Goal: Obtain resource: Download file/media

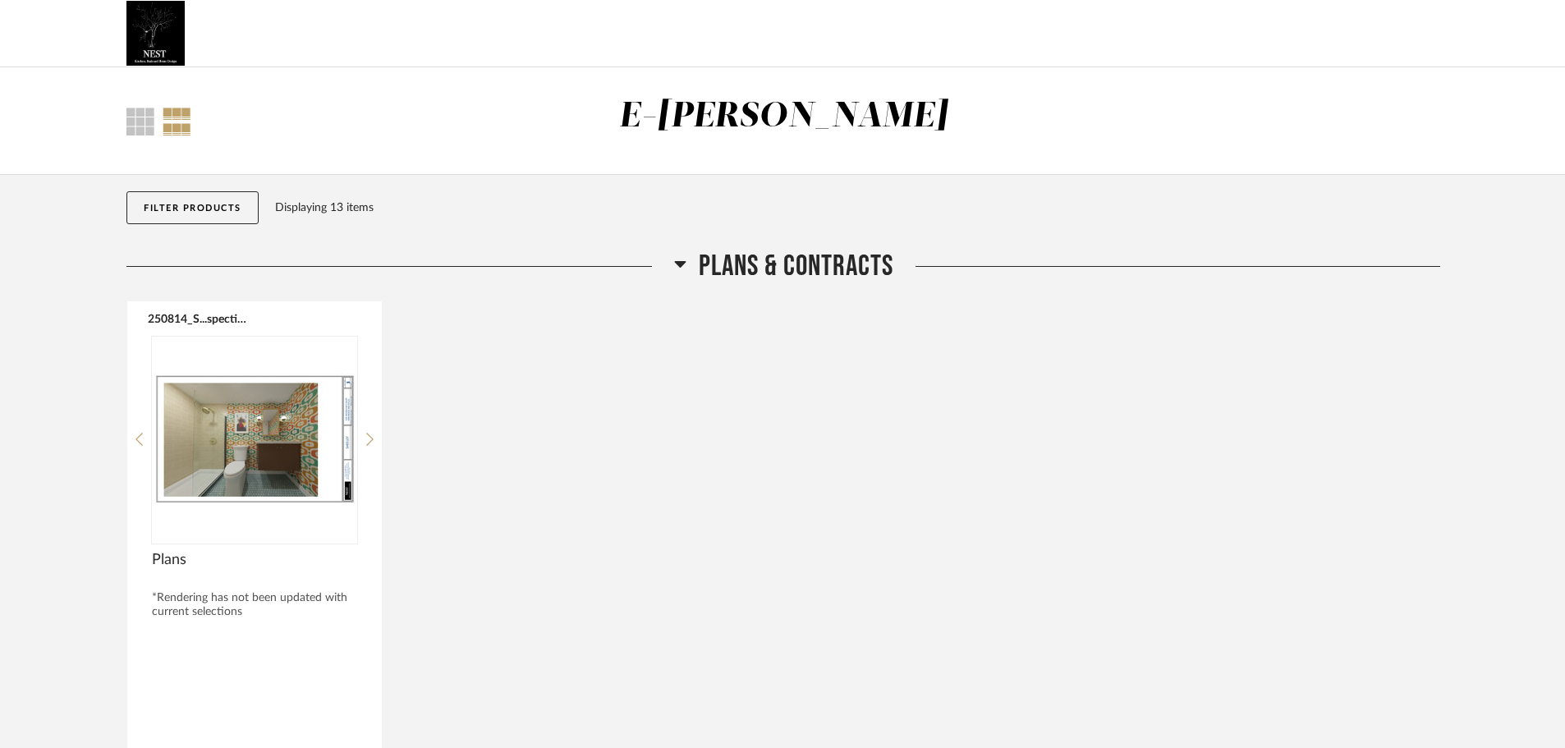
scroll to position [164, 0]
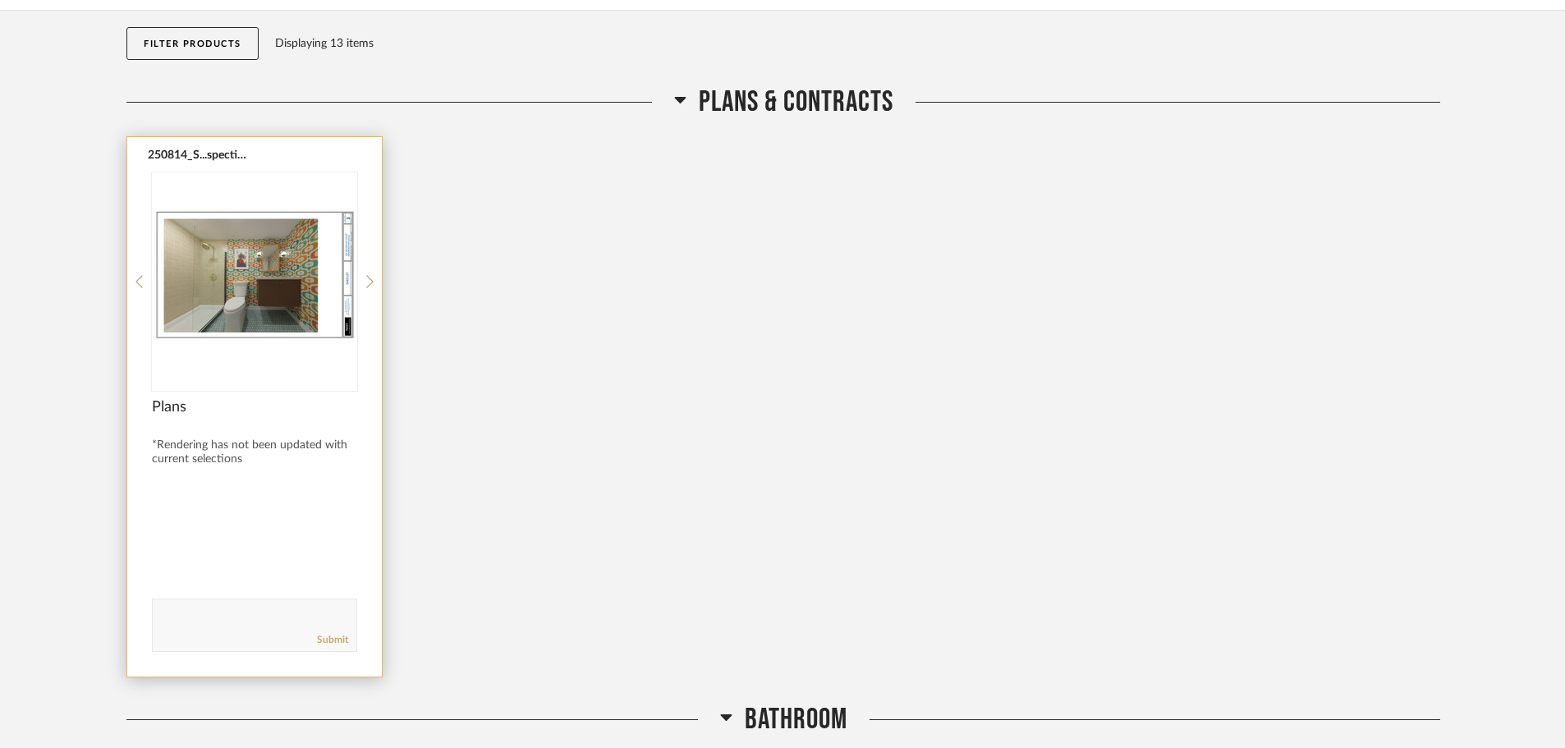
click at [191, 152] on button "250814_S...spective.pdf" at bounding box center [199, 154] width 103 height 13
click at [366, 284] on icon at bounding box center [369, 281] width 7 height 15
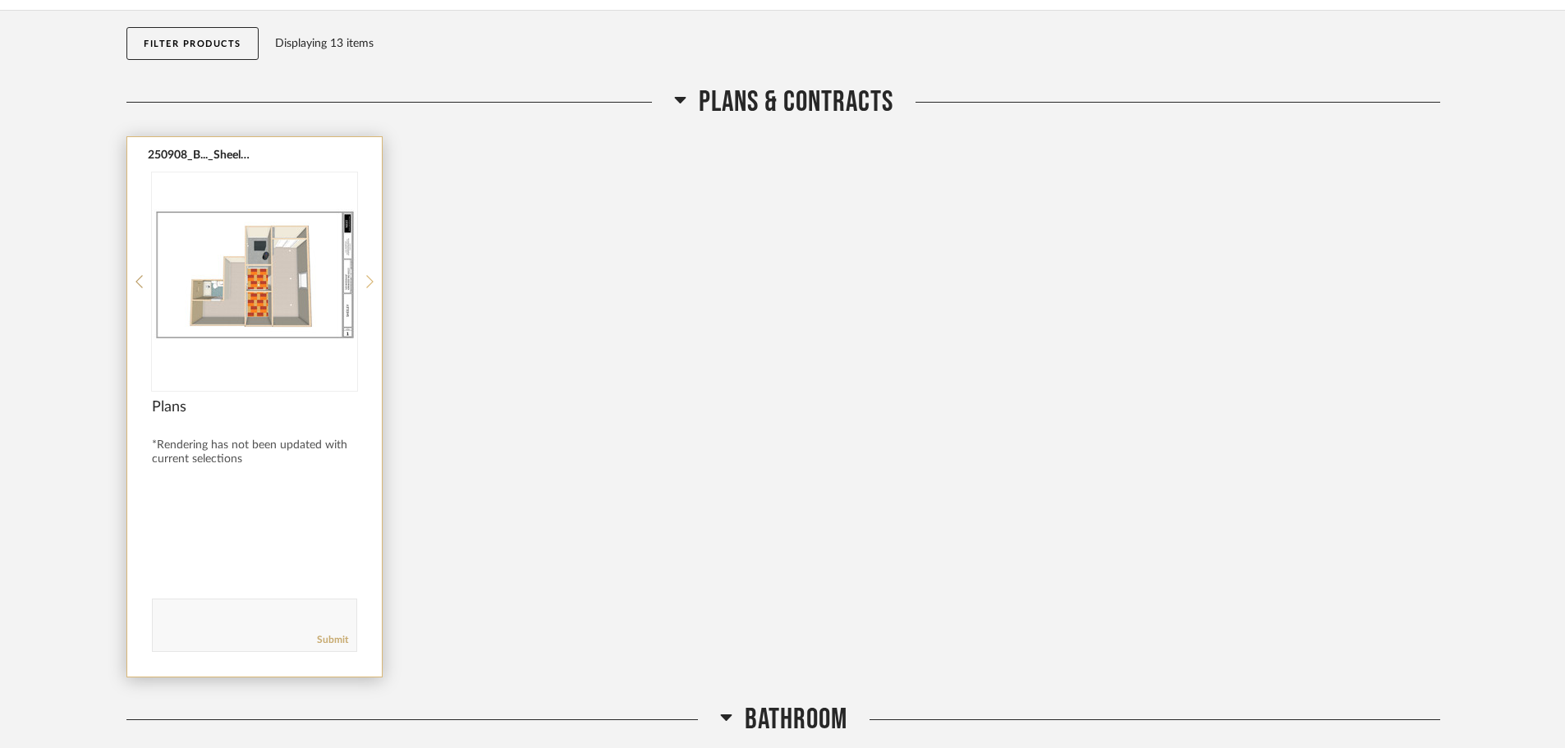
click at [371, 284] on icon at bounding box center [369, 281] width 7 height 13
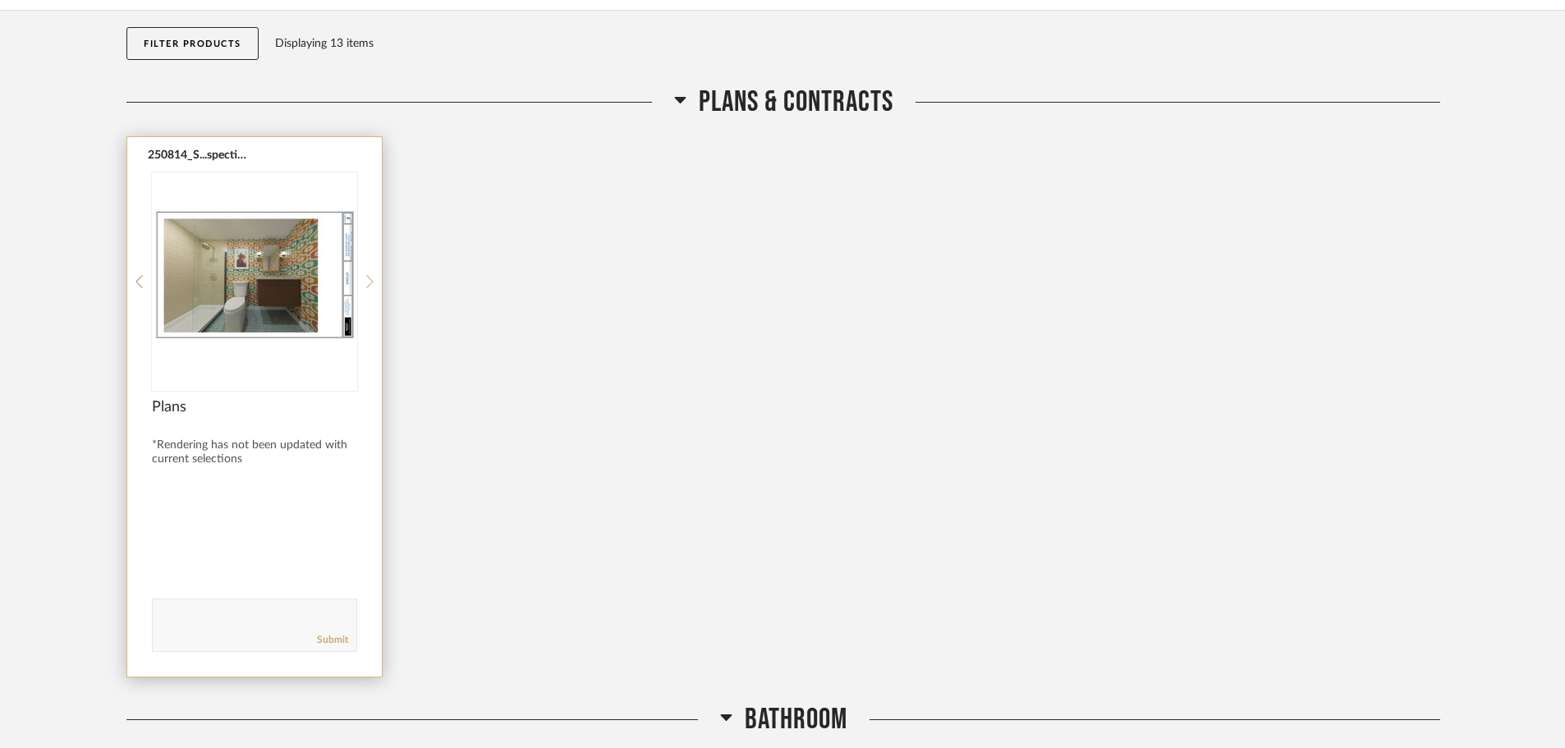
click at [371, 284] on icon at bounding box center [369, 281] width 7 height 13
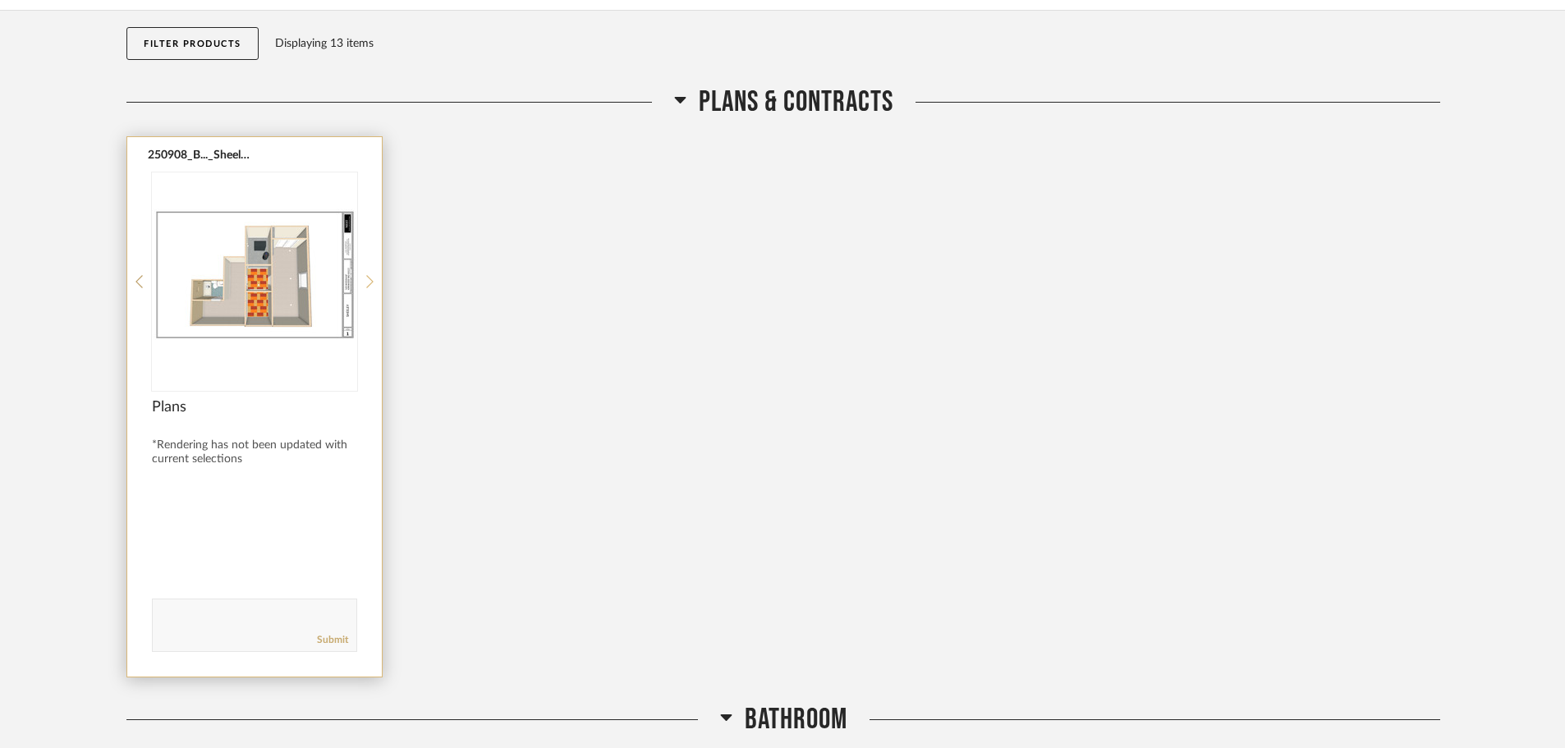
click at [371, 284] on icon at bounding box center [369, 281] width 7 height 13
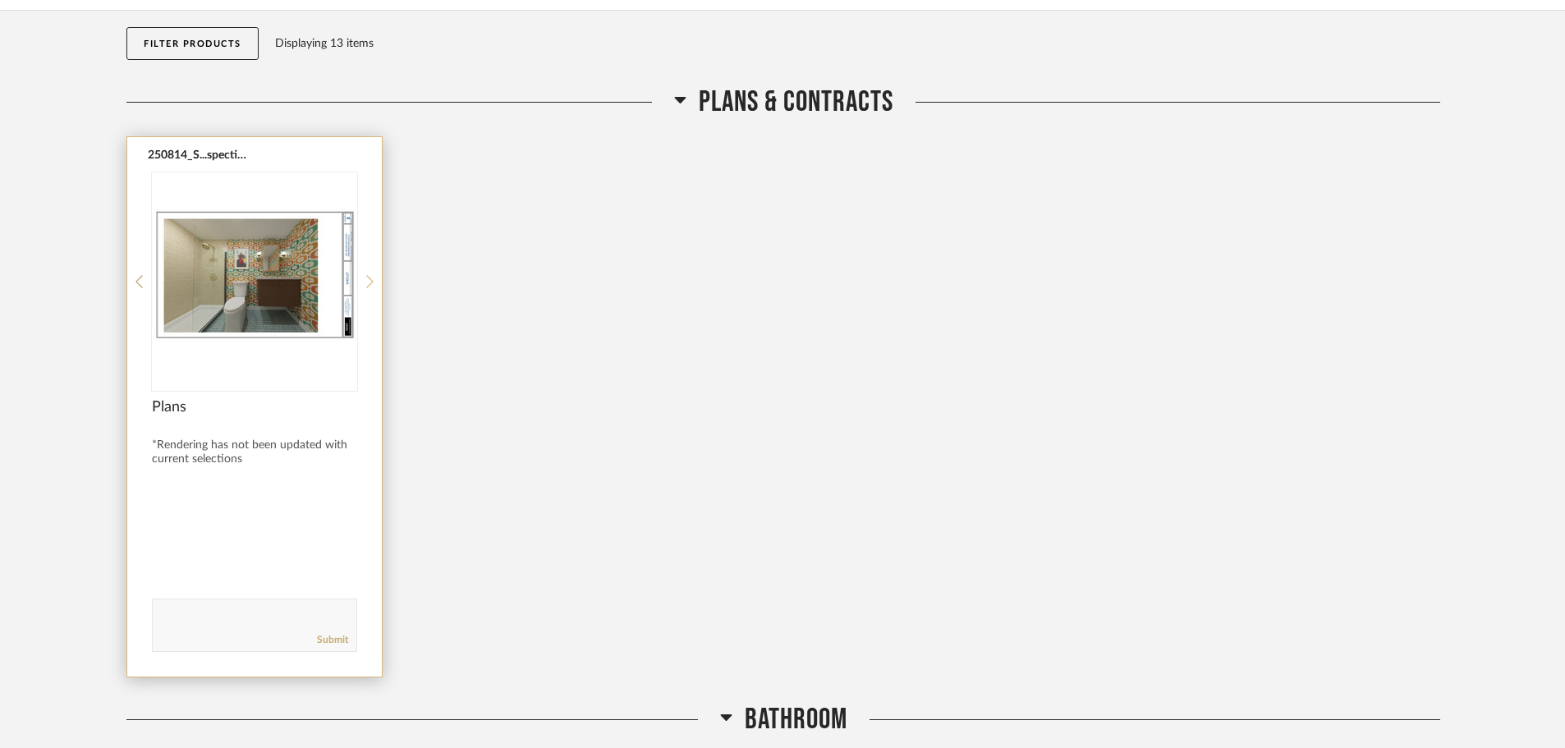
click at [371, 284] on icon at bounding box center [369, 281] width 7 height 13
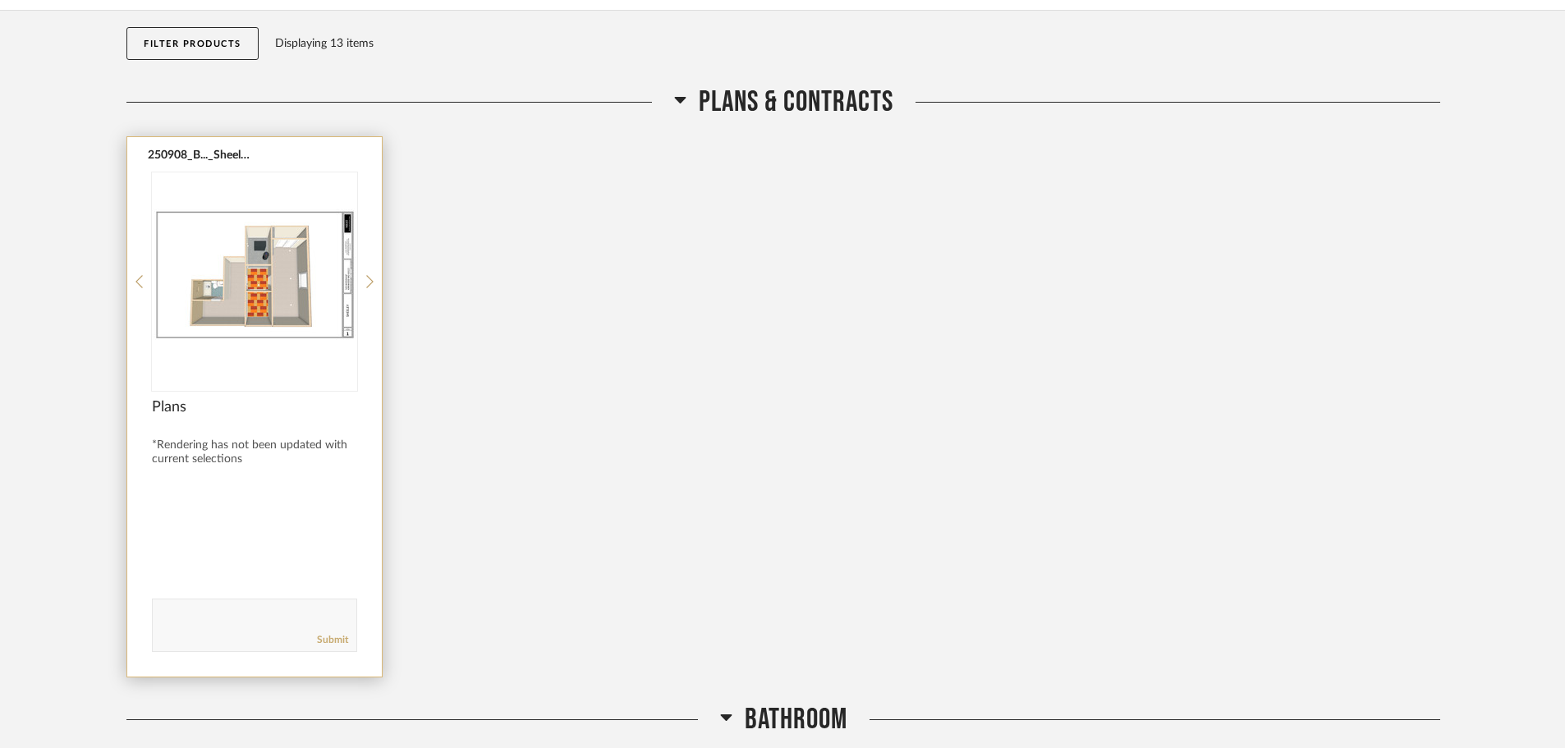
click at [374, 280] on div "250908_B..._Sheeley.pdf Plans *Rendering has not been updated with current sele…" at bounding box center [254, 406] width 255 height 539
click at [368, 281] on icon at bounding box center [369, 281] width 7 height 15
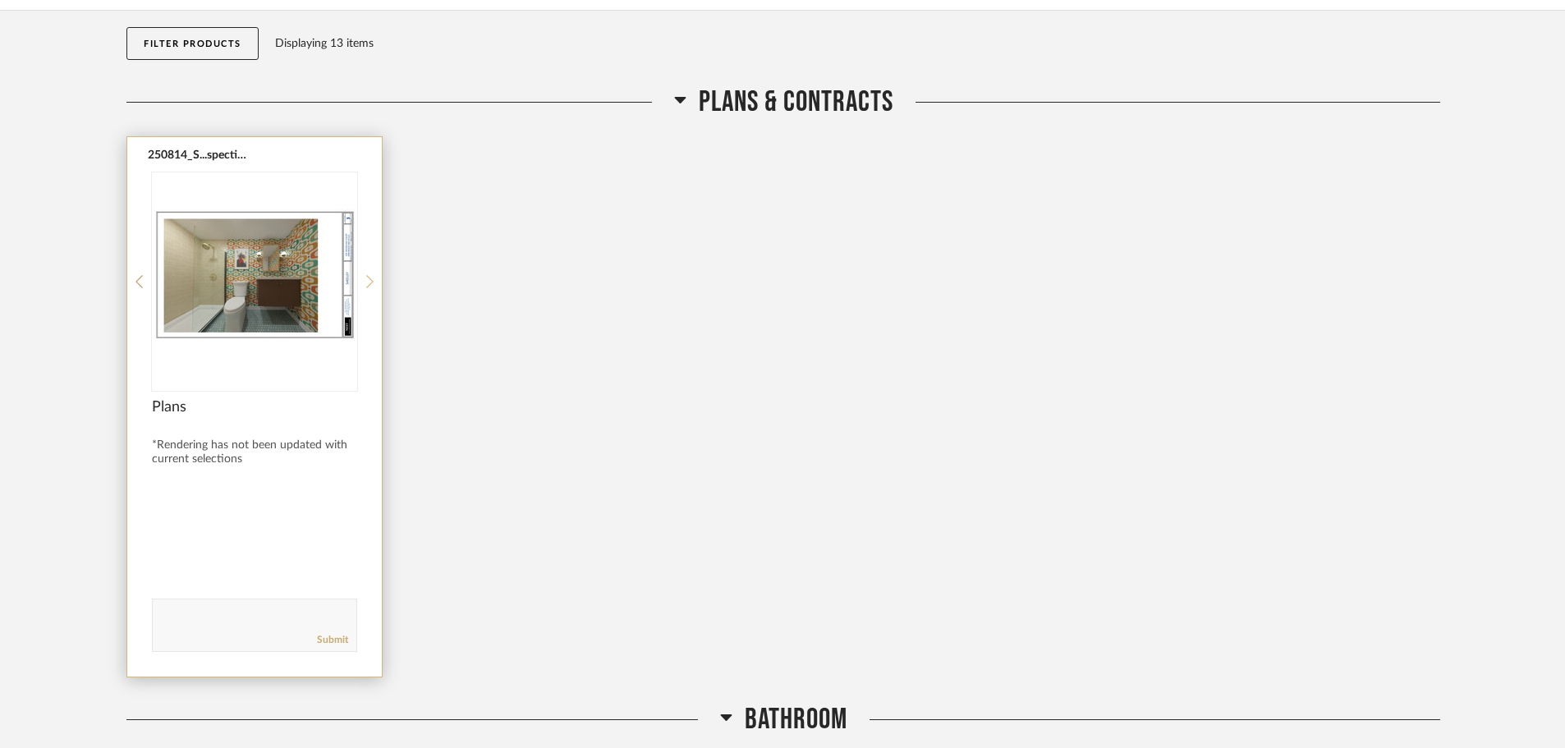
click at [368, 281] on icon at bounding box center [369, 281] width 7 height 15
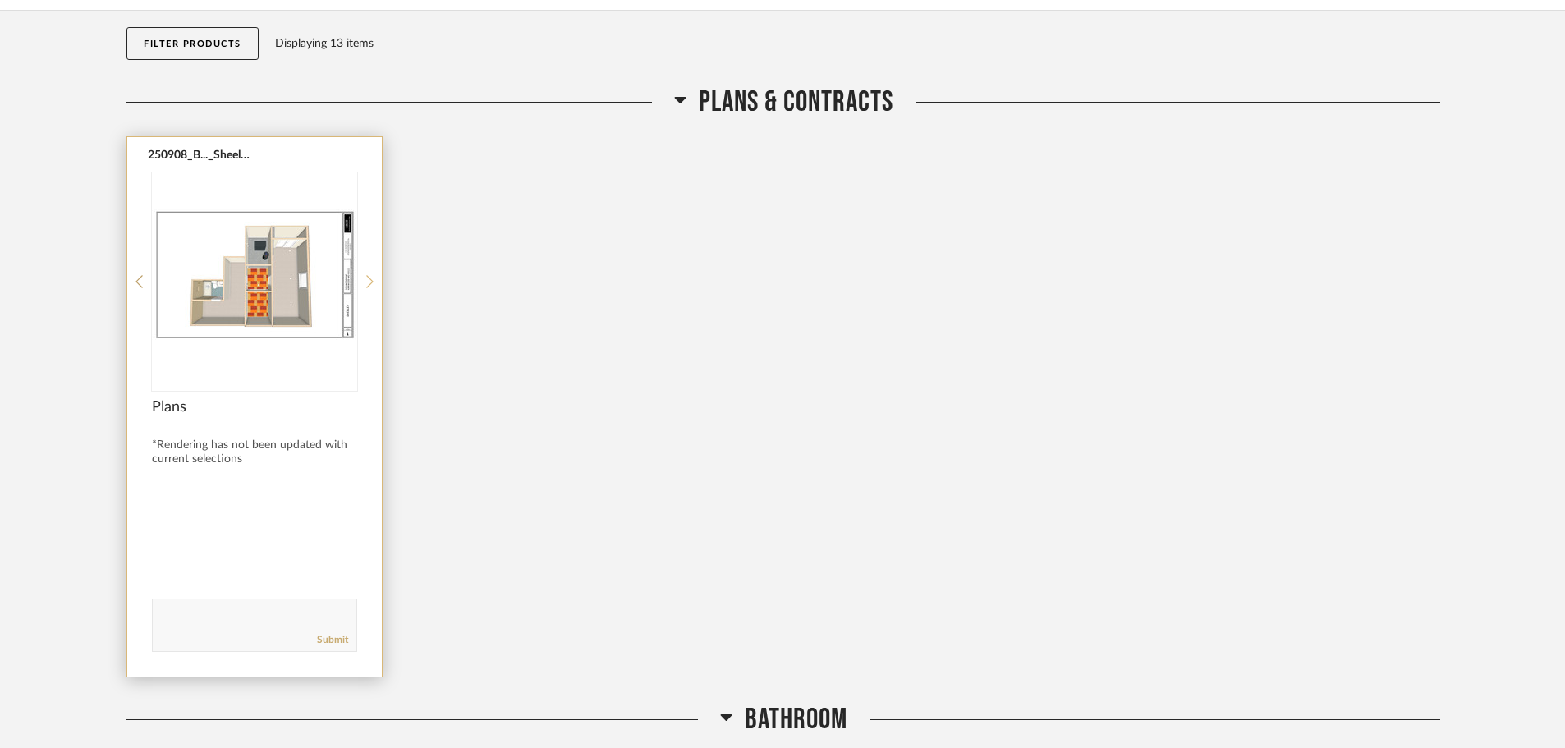
click at [368, 281] on icon at bounding box center [369, 281] width 7 height 15
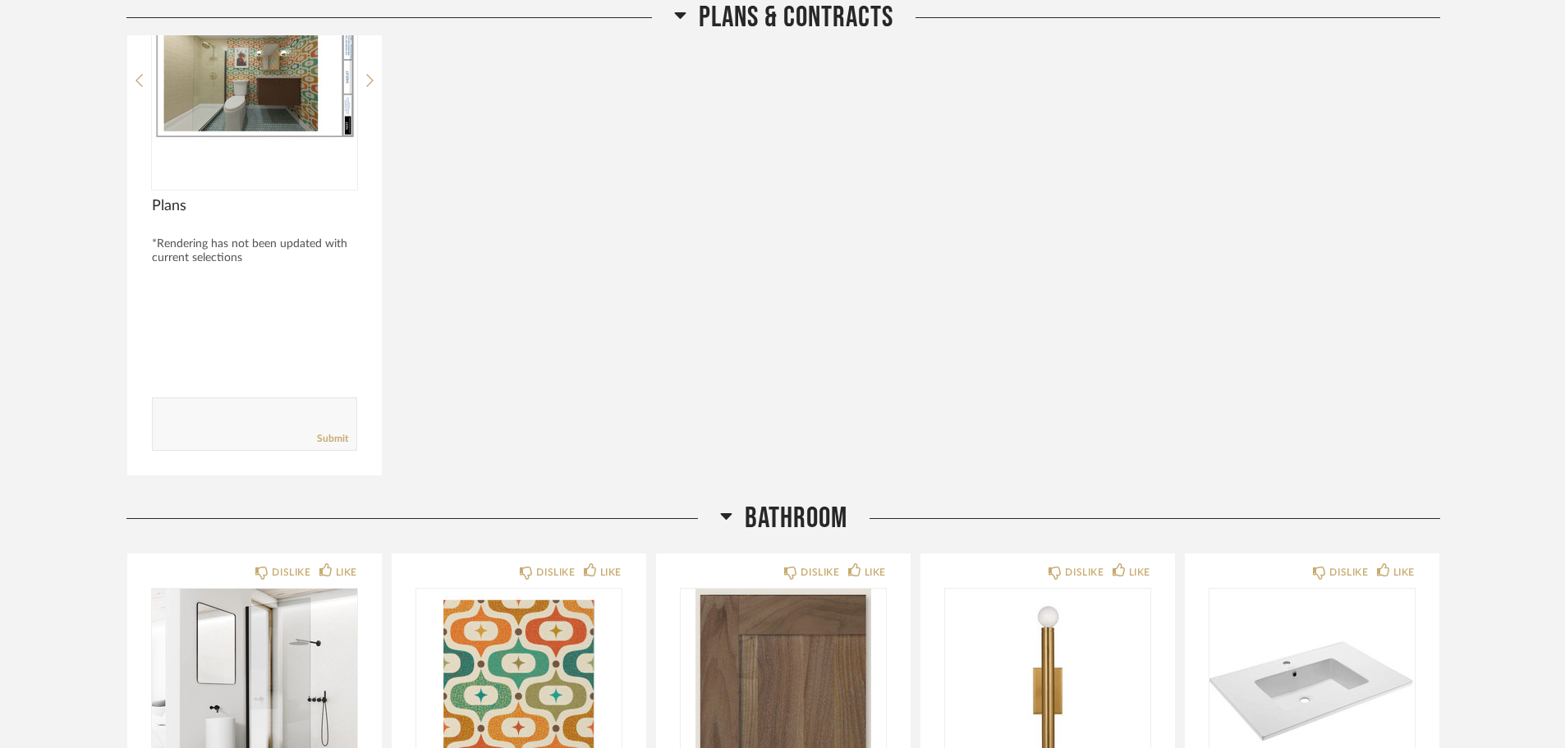
scroll to position [0, 0]
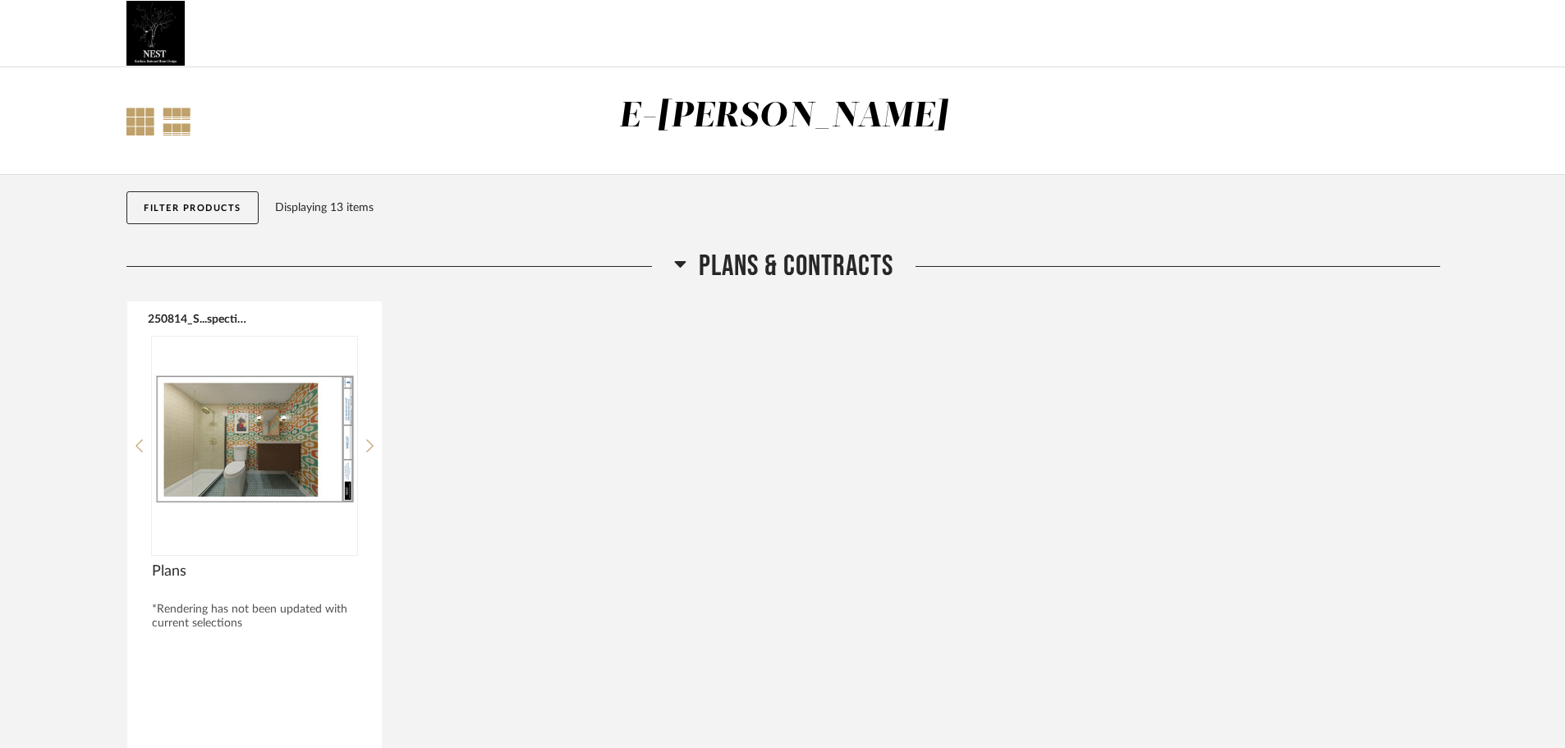
click at [140, 129] on div at bounding box center [140, 122] width 28 height 28
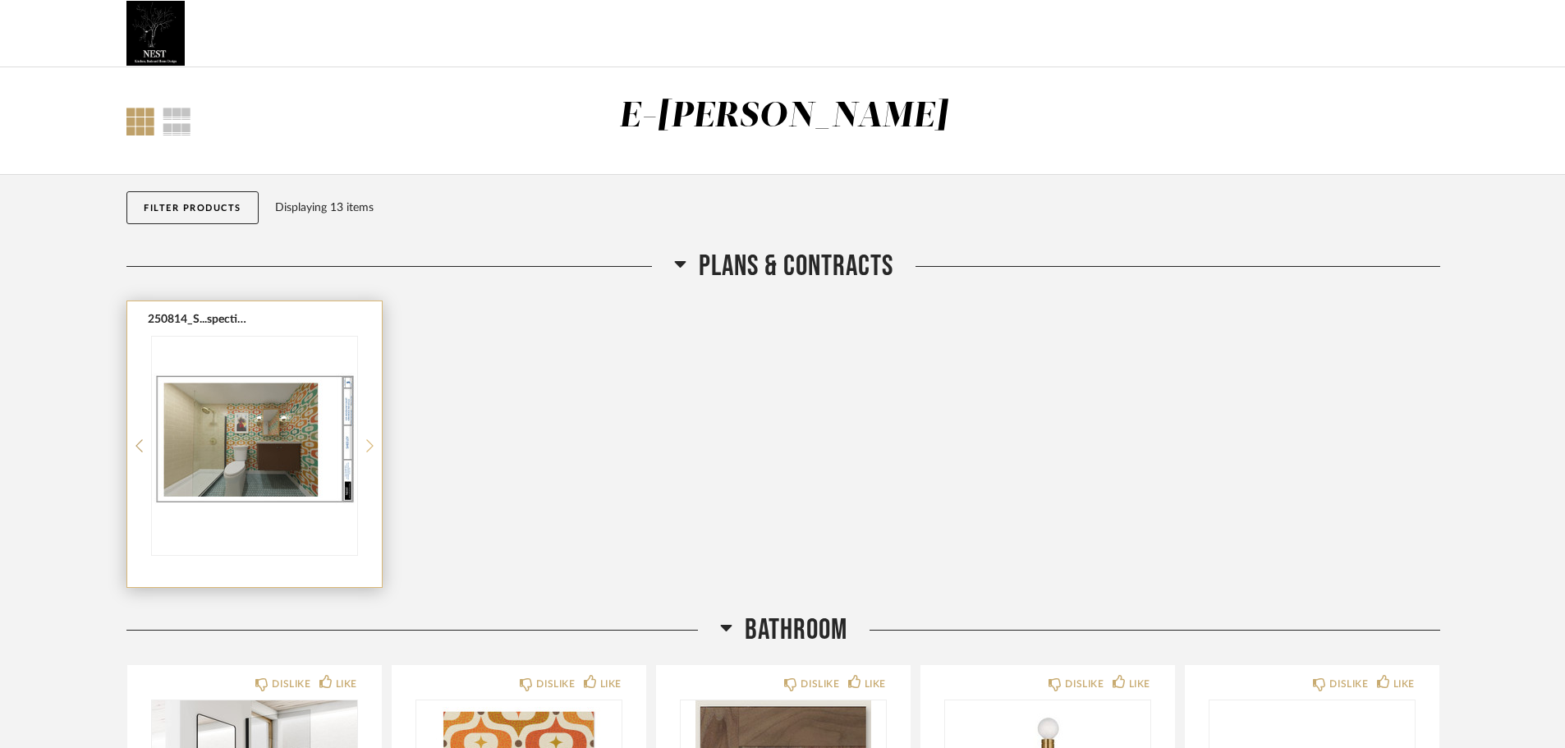
click at [366, 445] on icon at bounding box center [369, 445] width 7 height 15
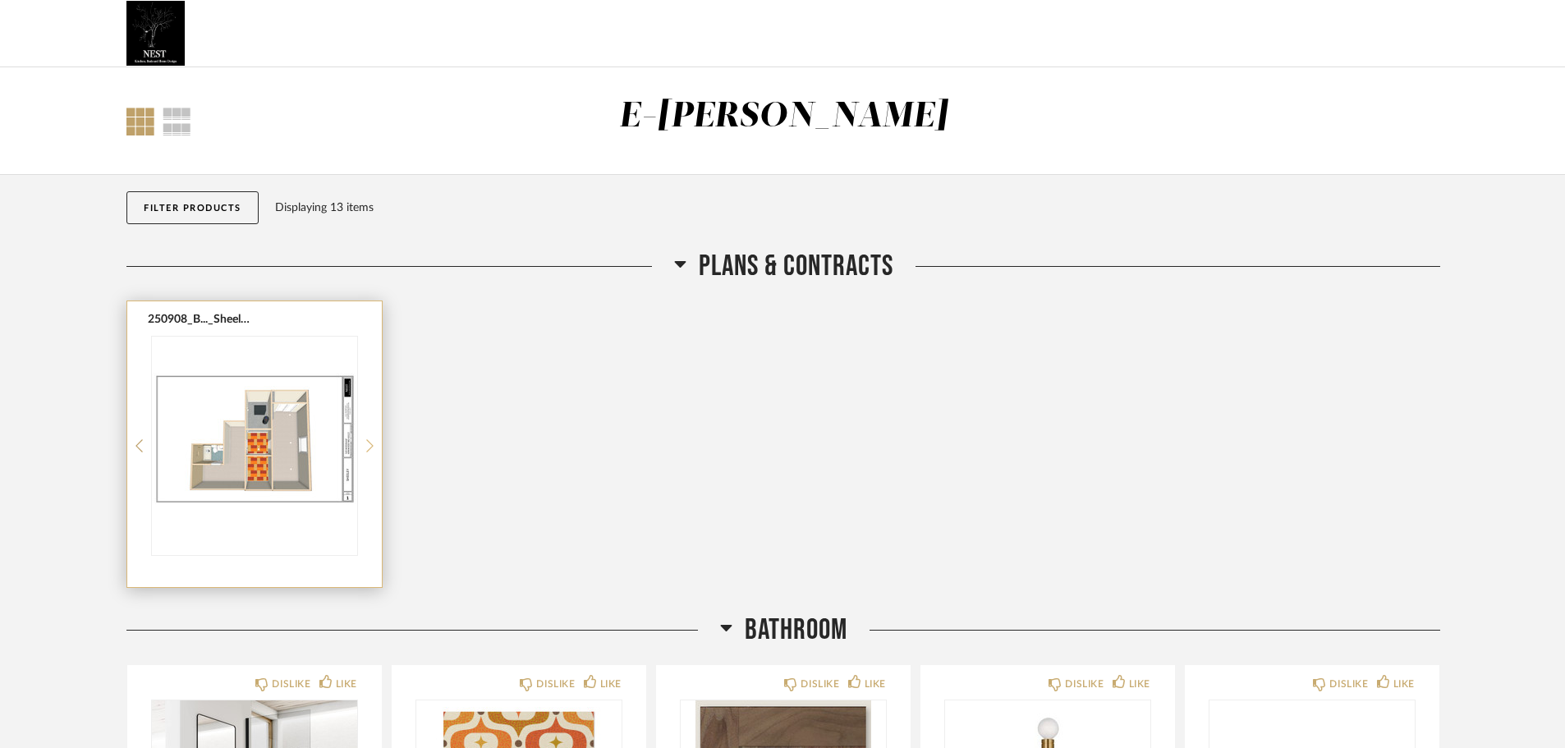
click at [366, 445] on icon at bounding box center [369, 445] width 7 height 15
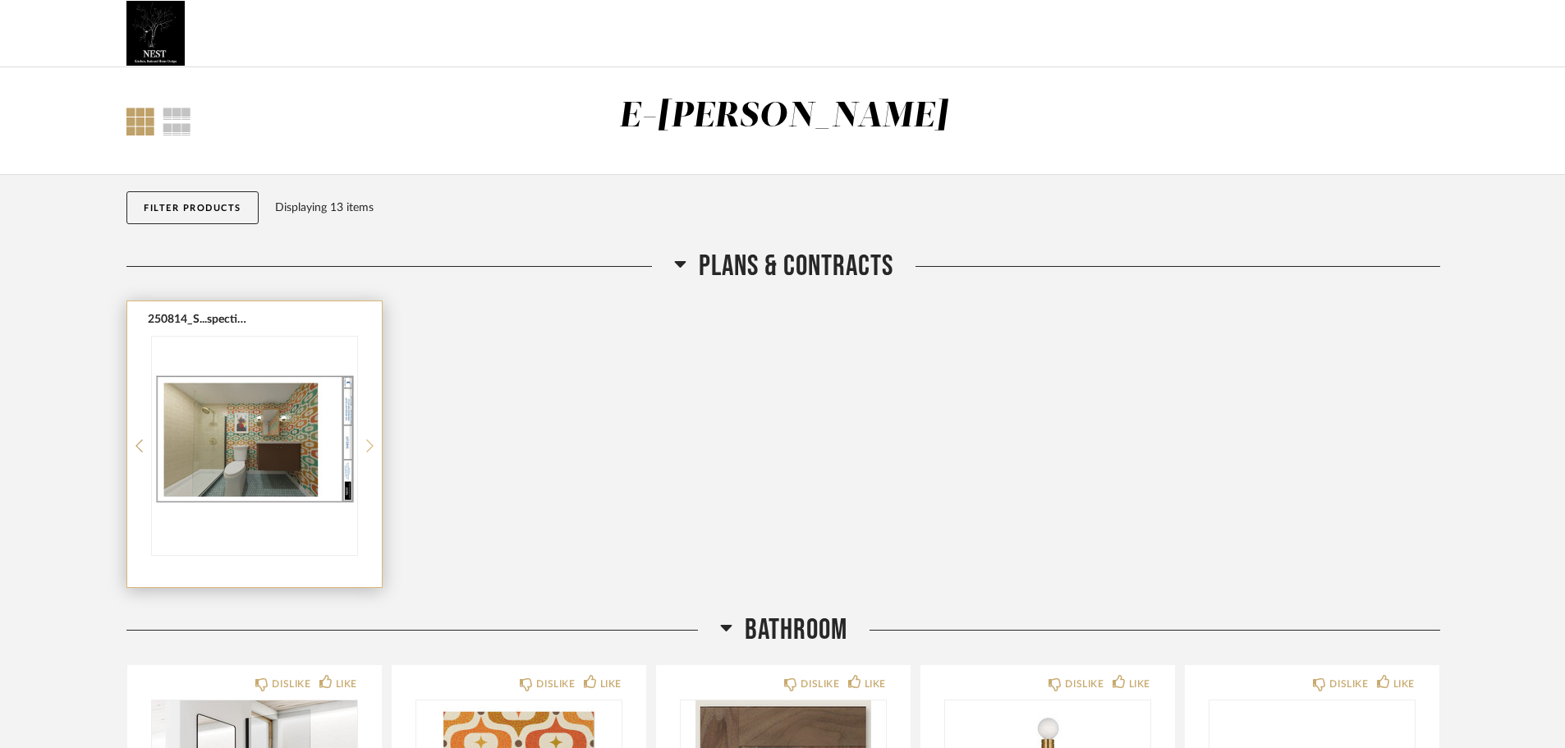
click at [366, 445] on icon at bounding box center [369, 445] width 7 height 15
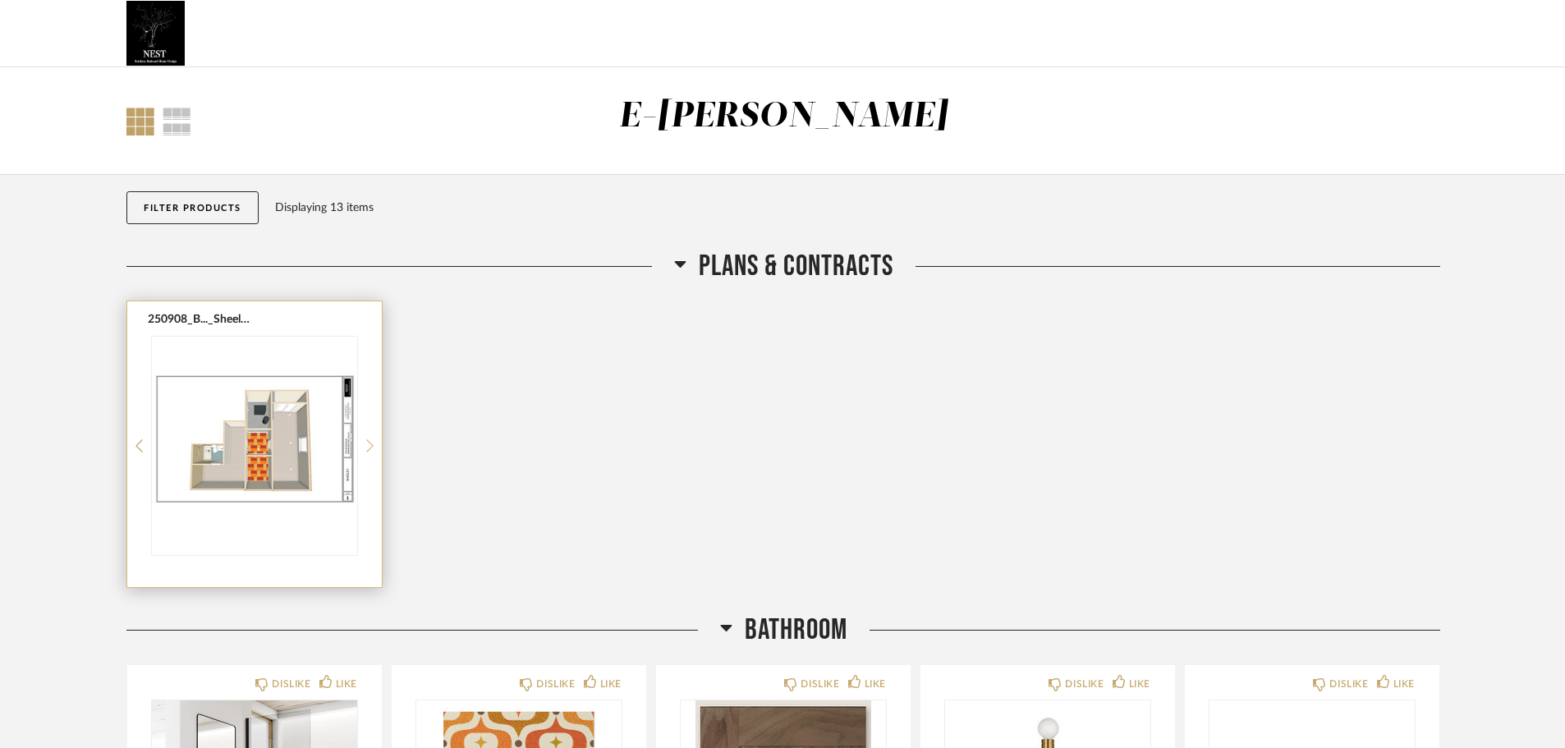
click at [366, 445] on icon at bounding box center [369, 445] width 7 height 15
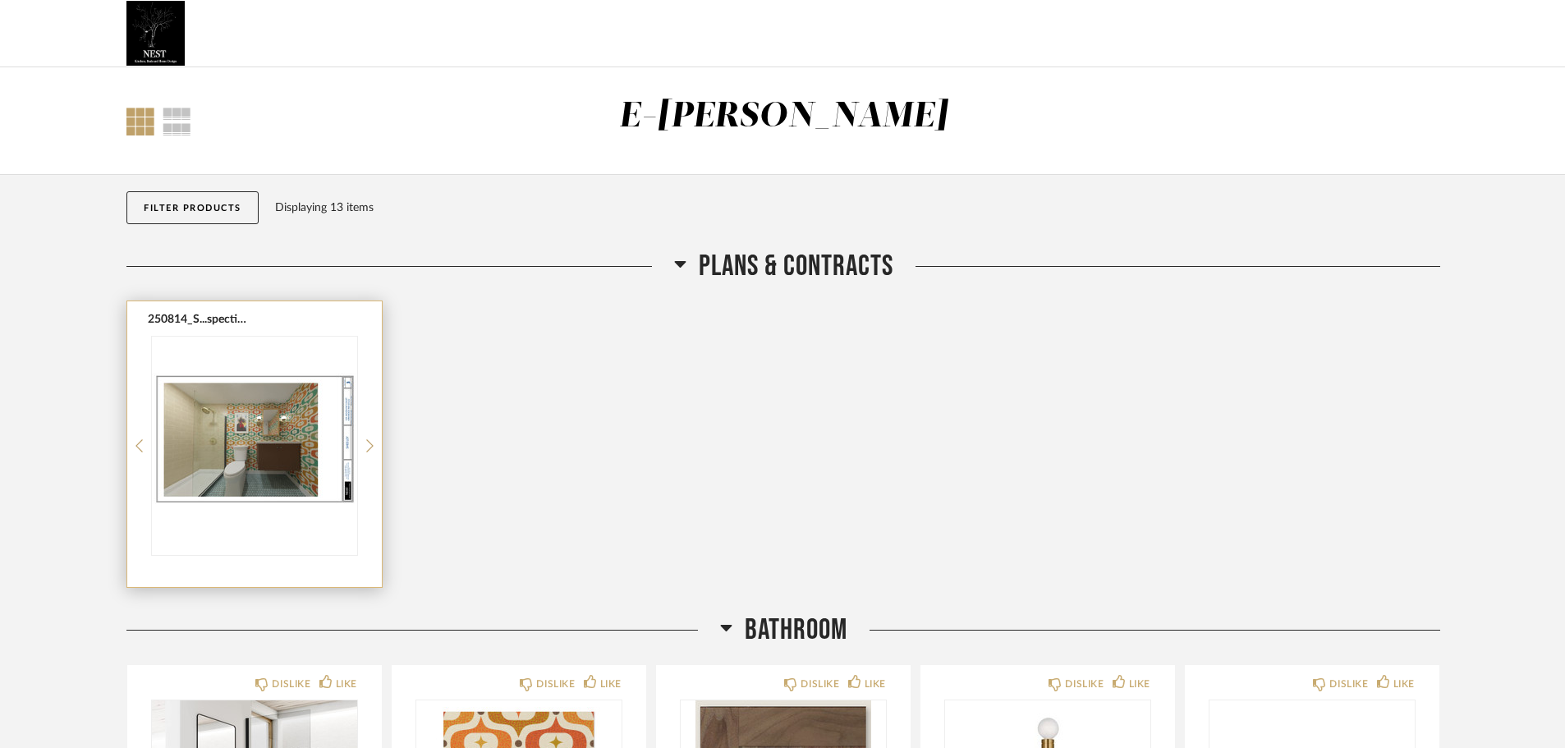
click at [227, 433] on img "0" at bounding box center [254, 439] width 205 height 205
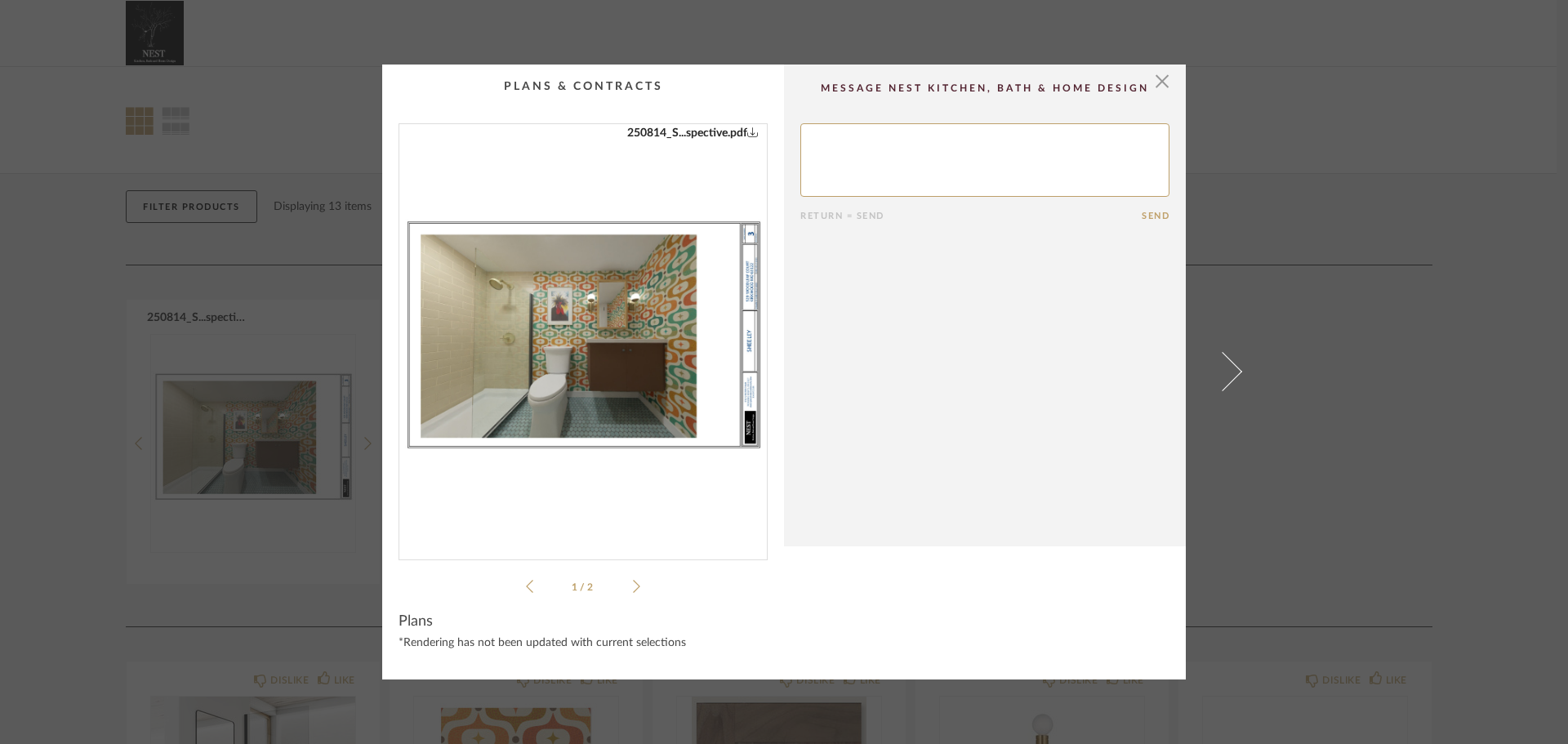
click at [633, 582] on icon at bounding box center [636, 586] width 7 height 15
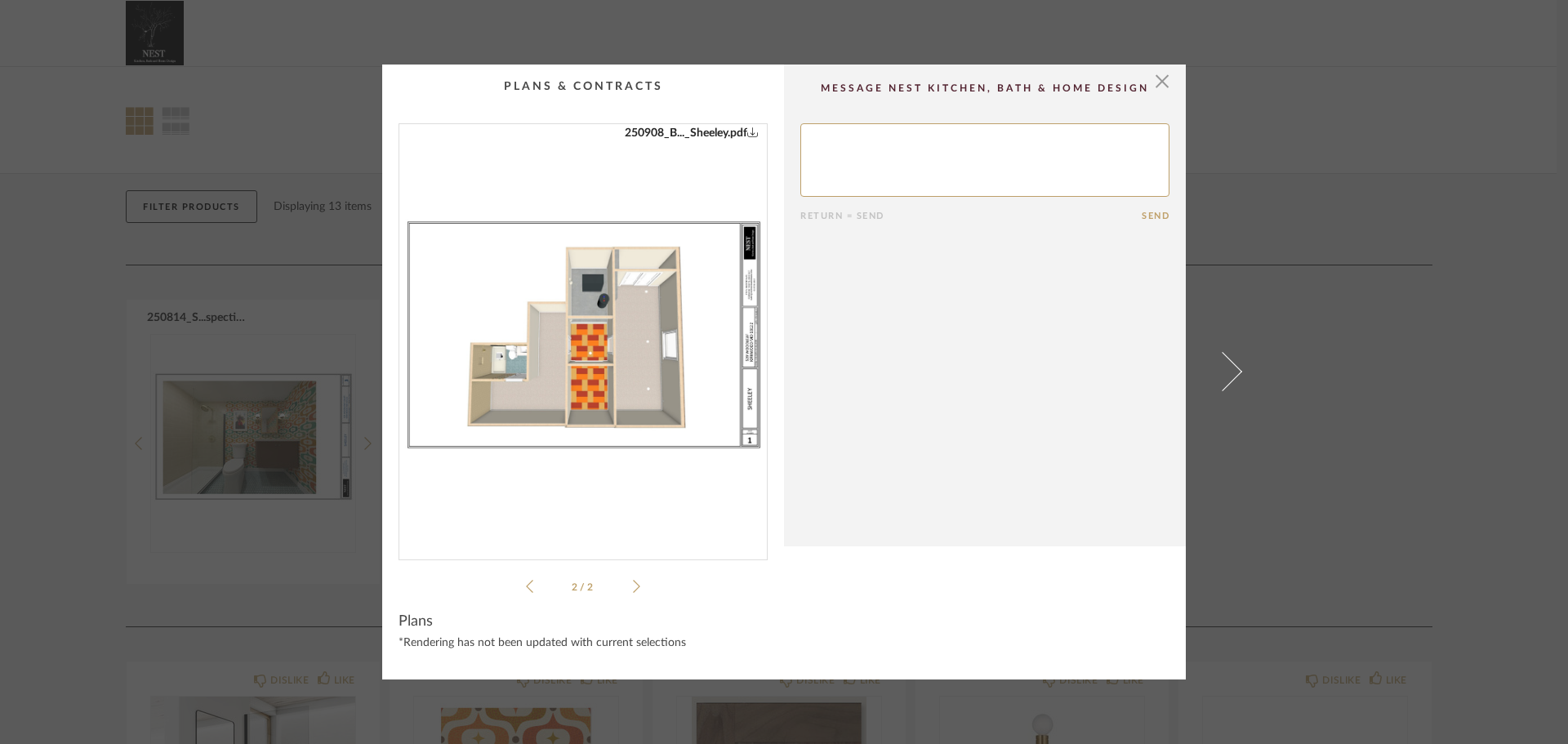
click at [505, 649] on div "*Rendering has not been updated with current selections" at bounding box center [583, 643] width 369 height 13
click at [571, 324] on img "1" at bounding box center [582, 335] width 367 height 422
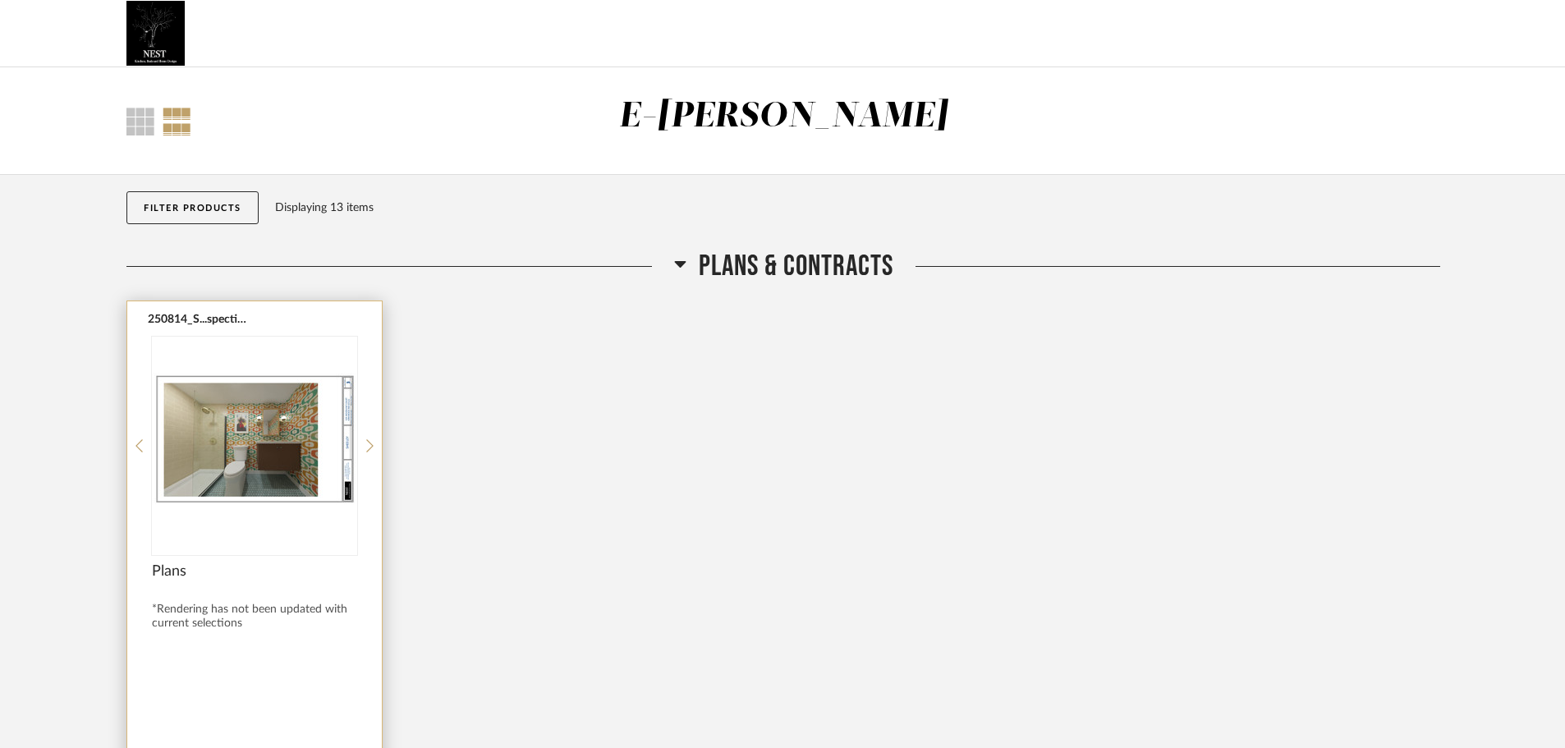
click at [247, 474] on img "0" at bounding box center [254, 439] width 205 height 205
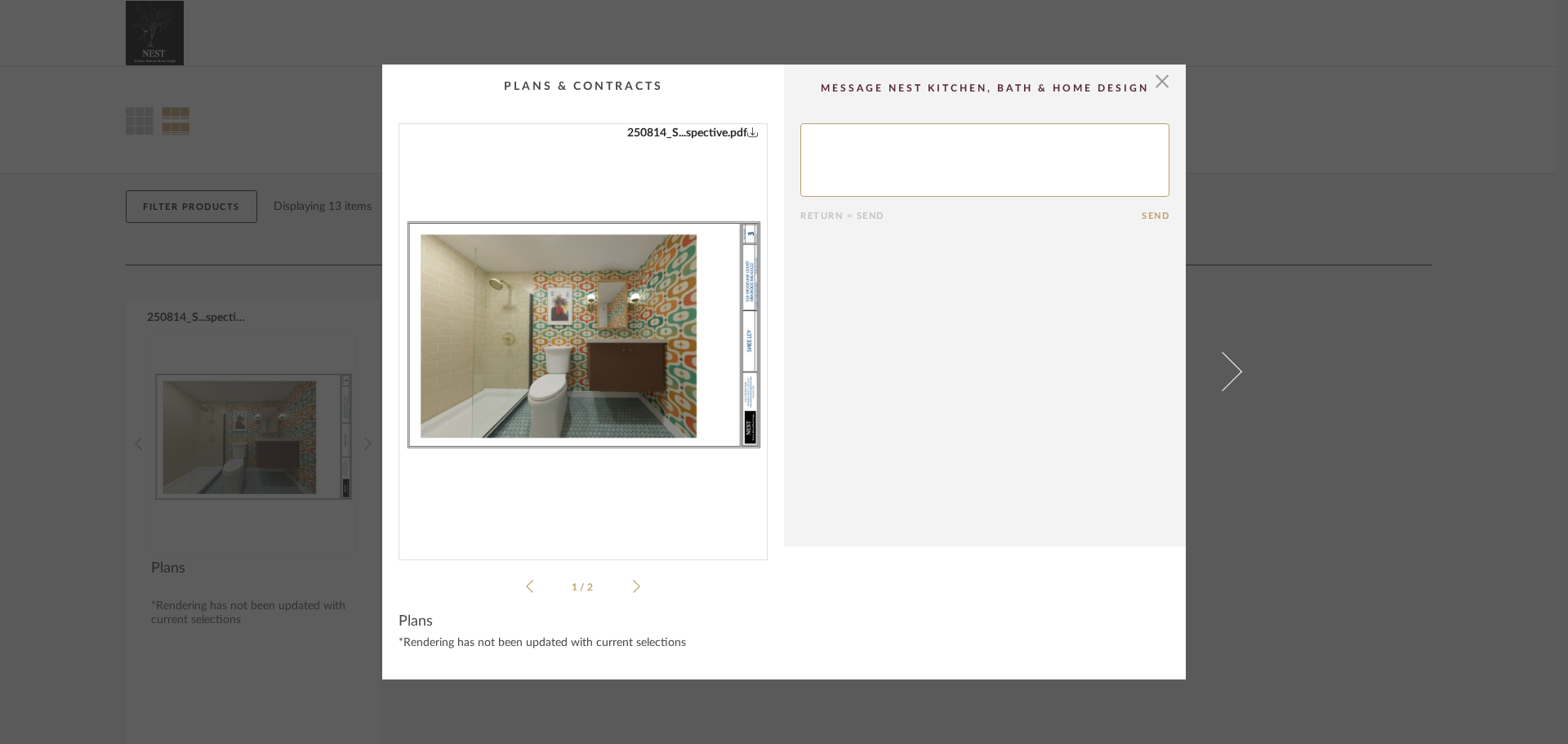
click at [748, 130] on icon "0" at bounding box center [752, 130] width 11 height 11
click at [633, 588] on icon at bounding box center [636, 586] width 7 height 15
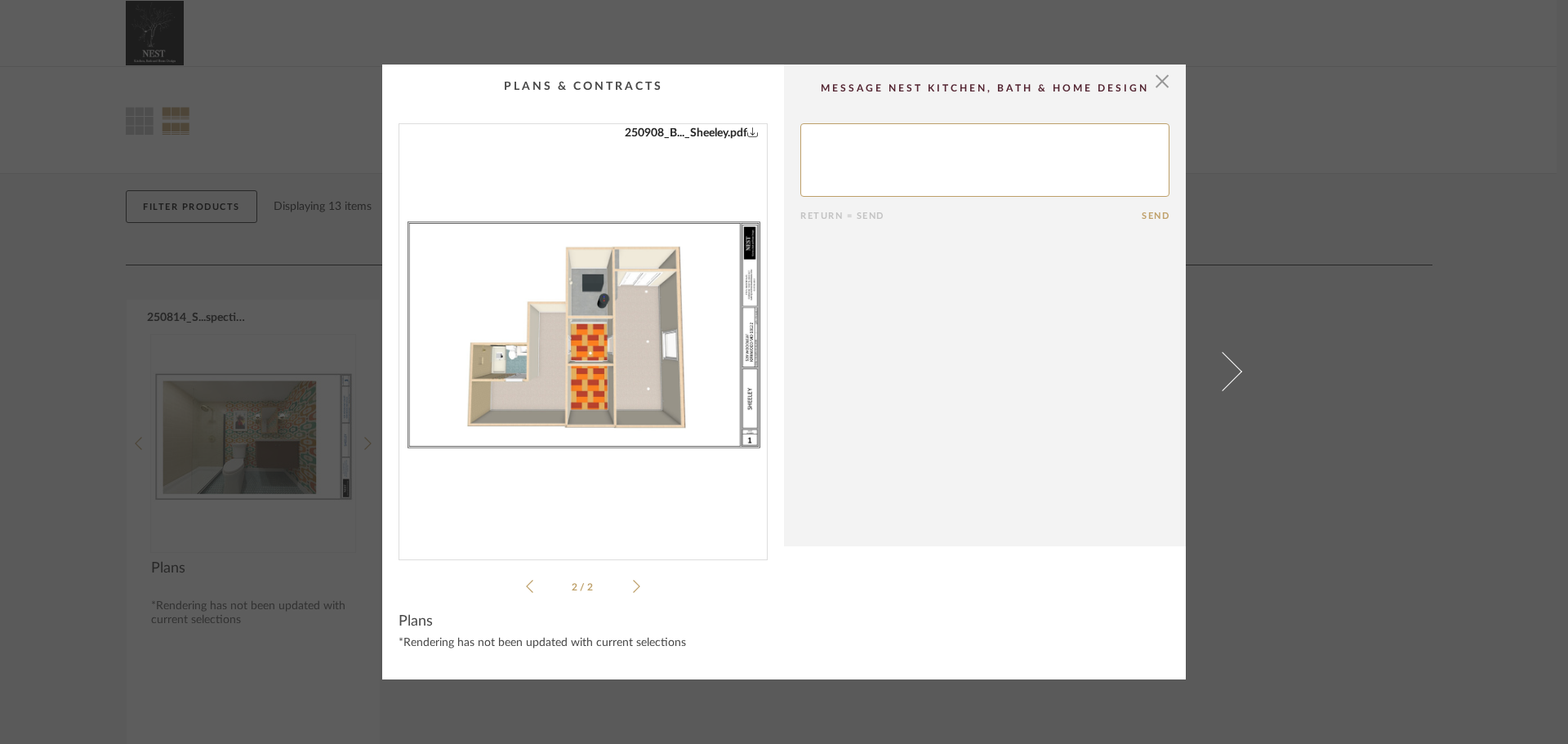
click at [585, 380] on img "1" at bounding box center [582, 335] width 367 height 422
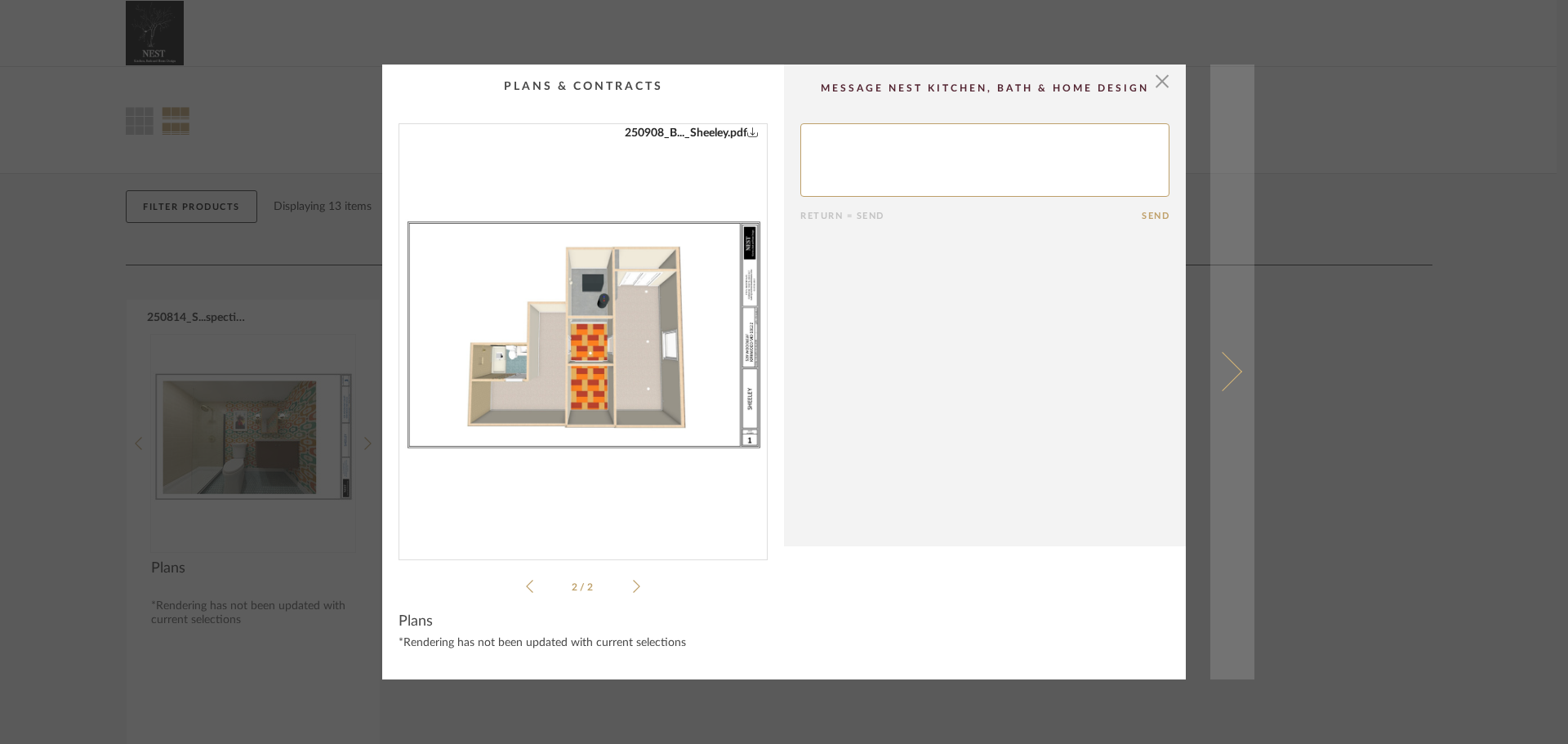
click at [1232, 372] on span at bounding box center [1222, 371] width 39 height 39
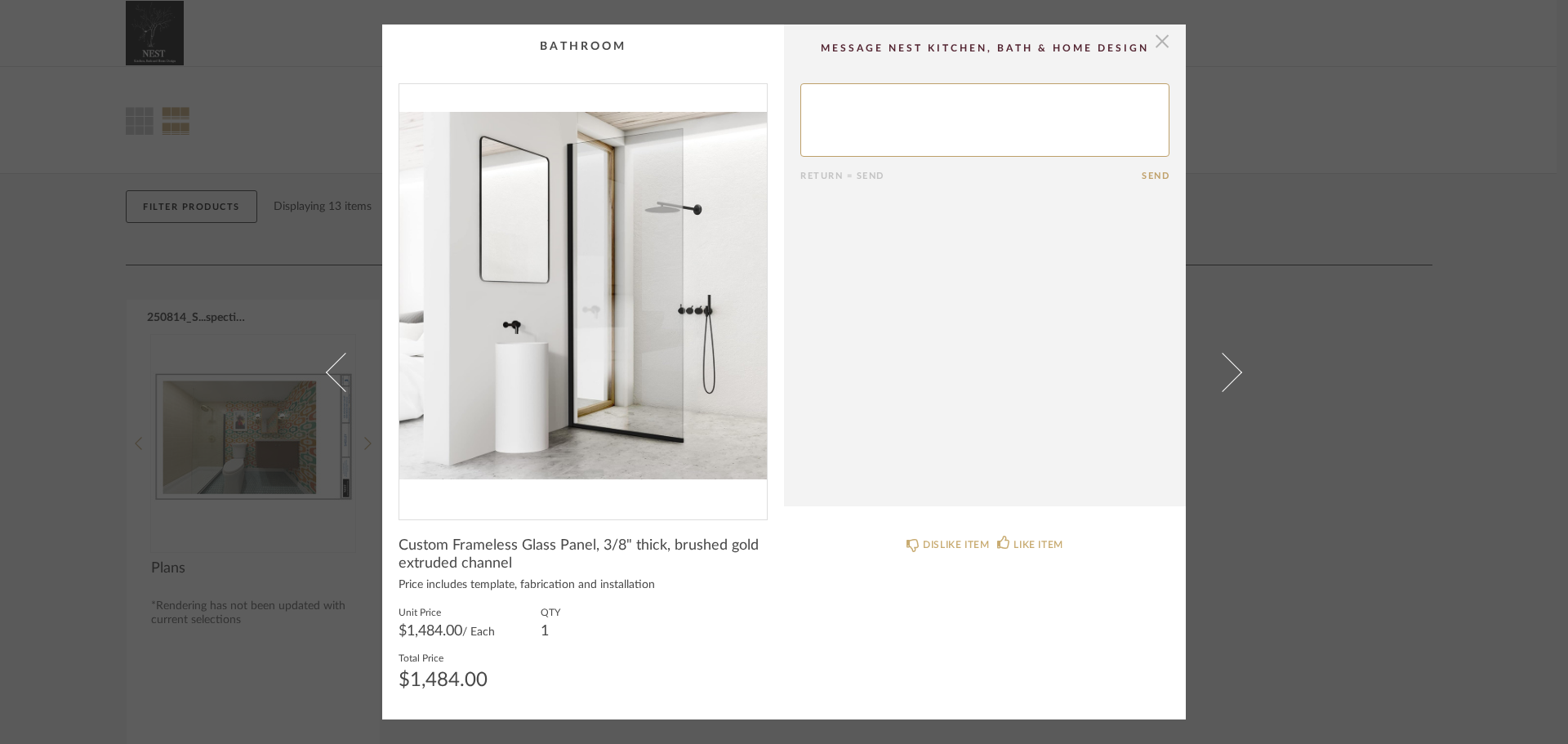
click at [1157, 40] on span "button" at bounding box center [1162, 41] width 33 height 33
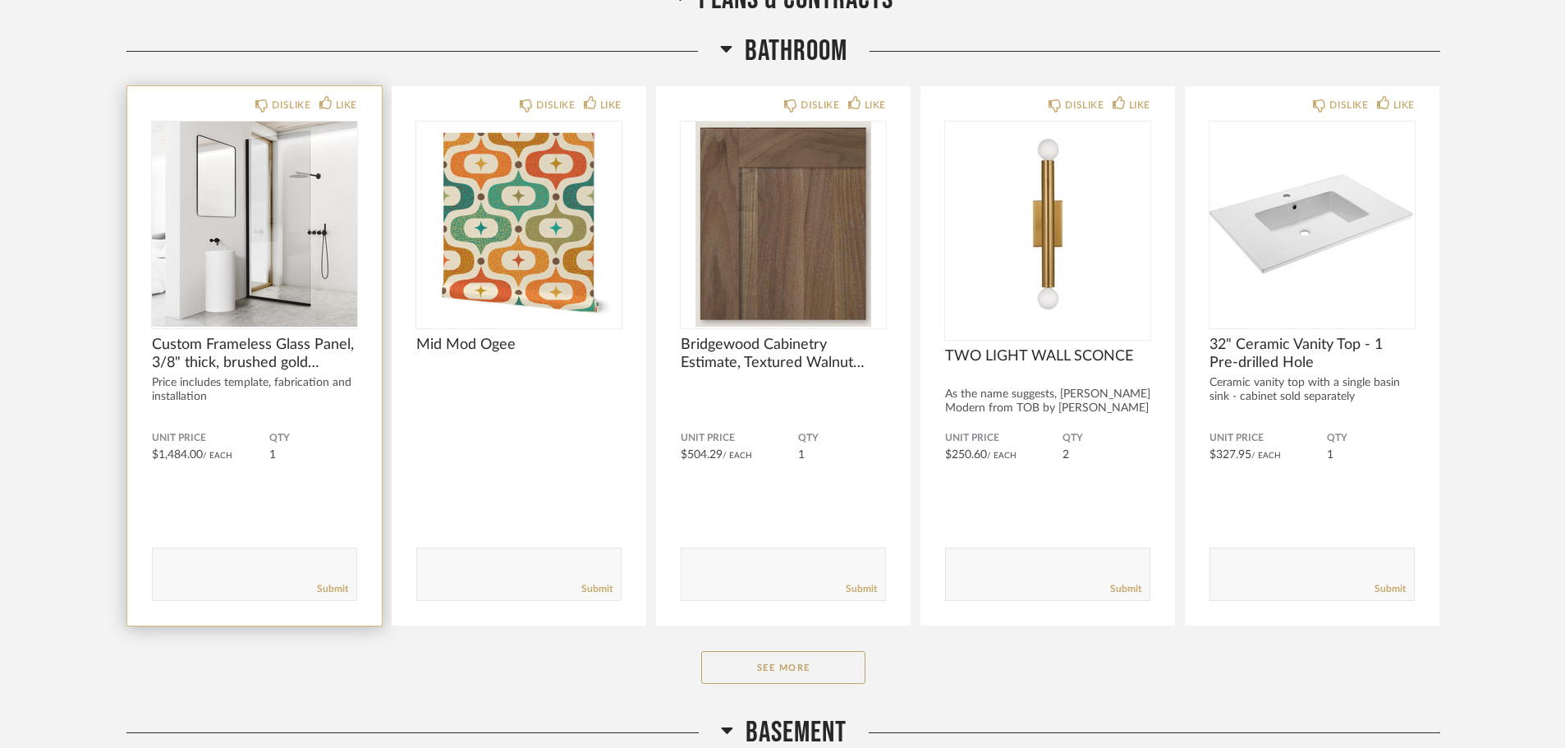
scroll to position [821, 0]
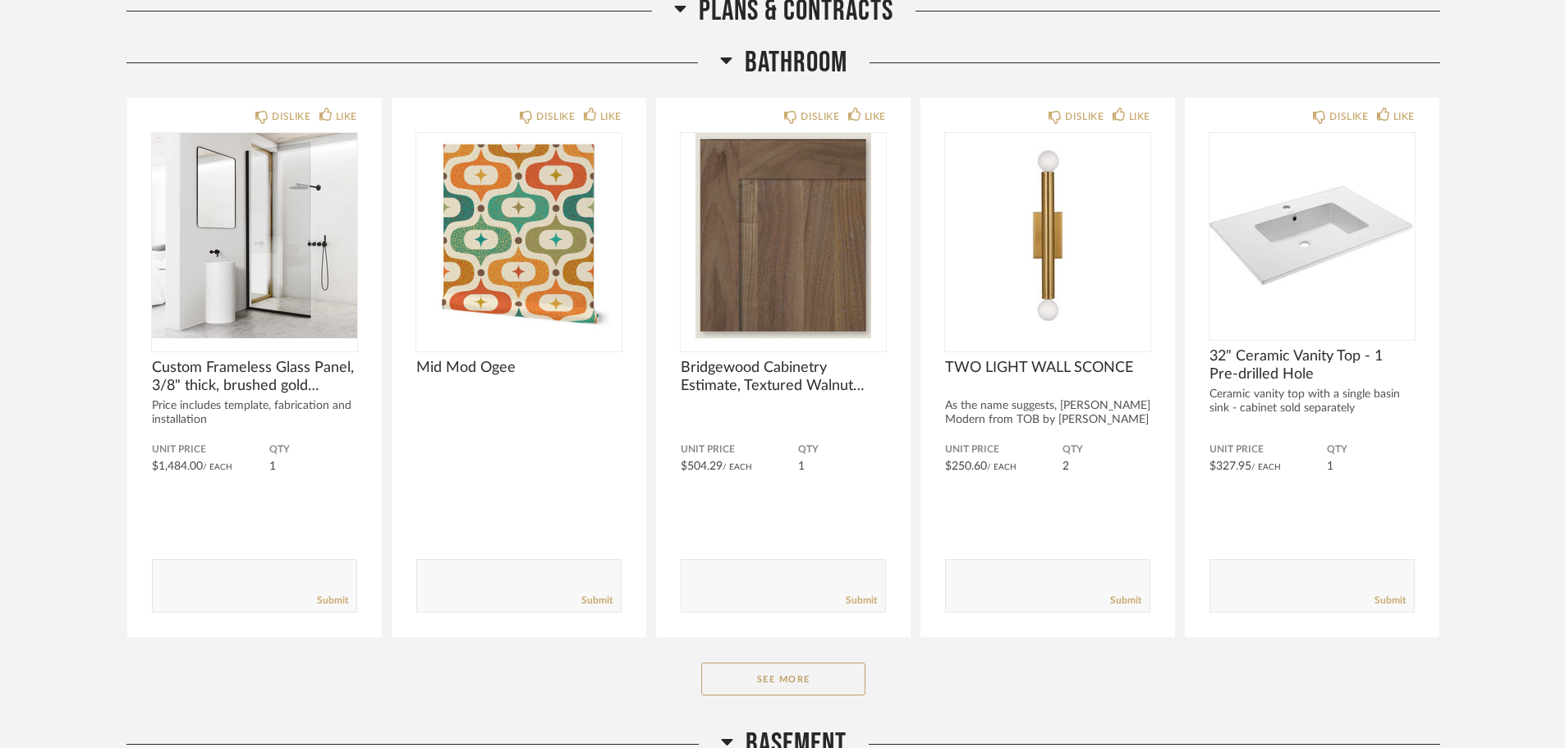
click at [774, 59] on span "Bathroom" at bounding box center [796, 62] width 103 height 35
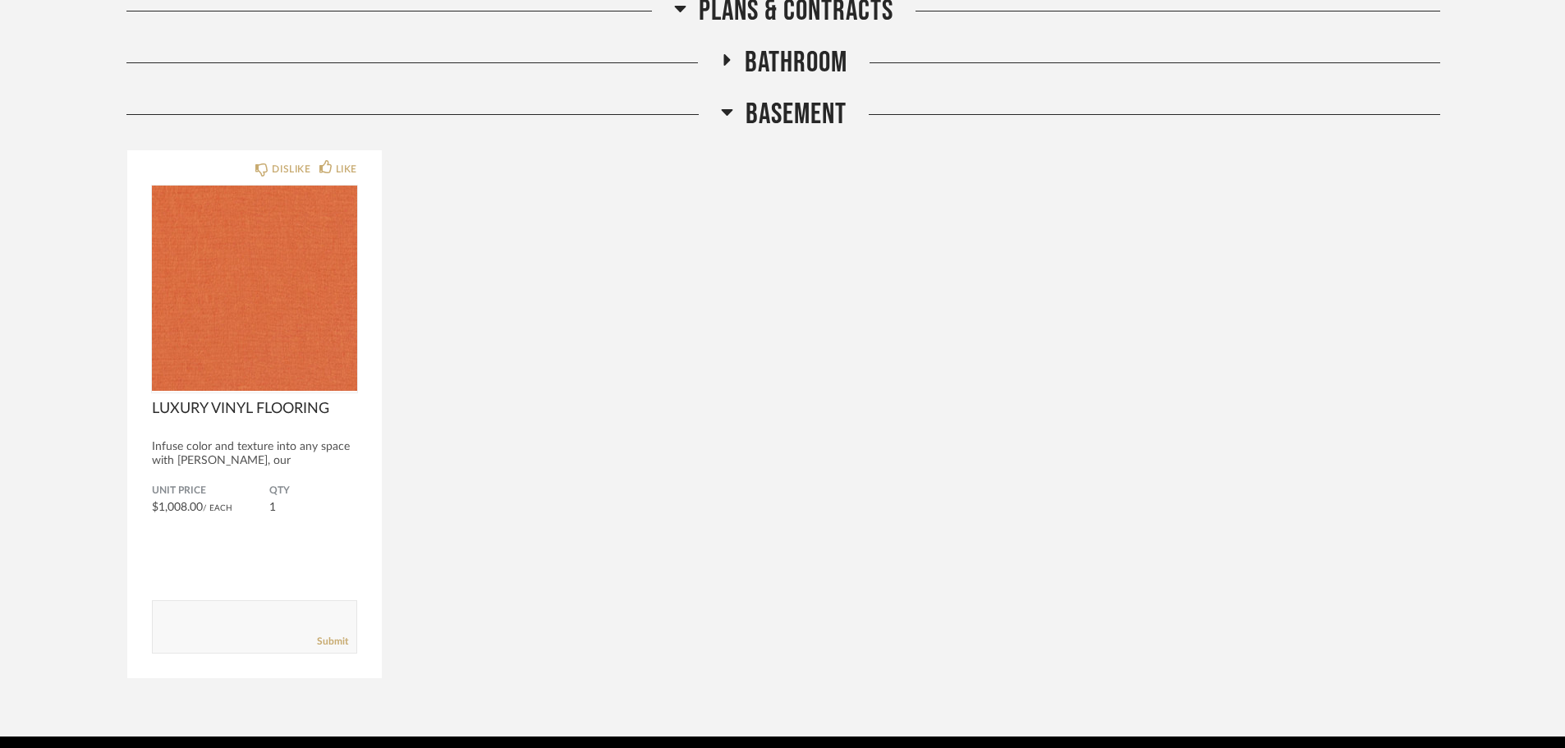
click at [774, 59] on span "Bathroom" at bounding box center [796, 62] width 103 height 35
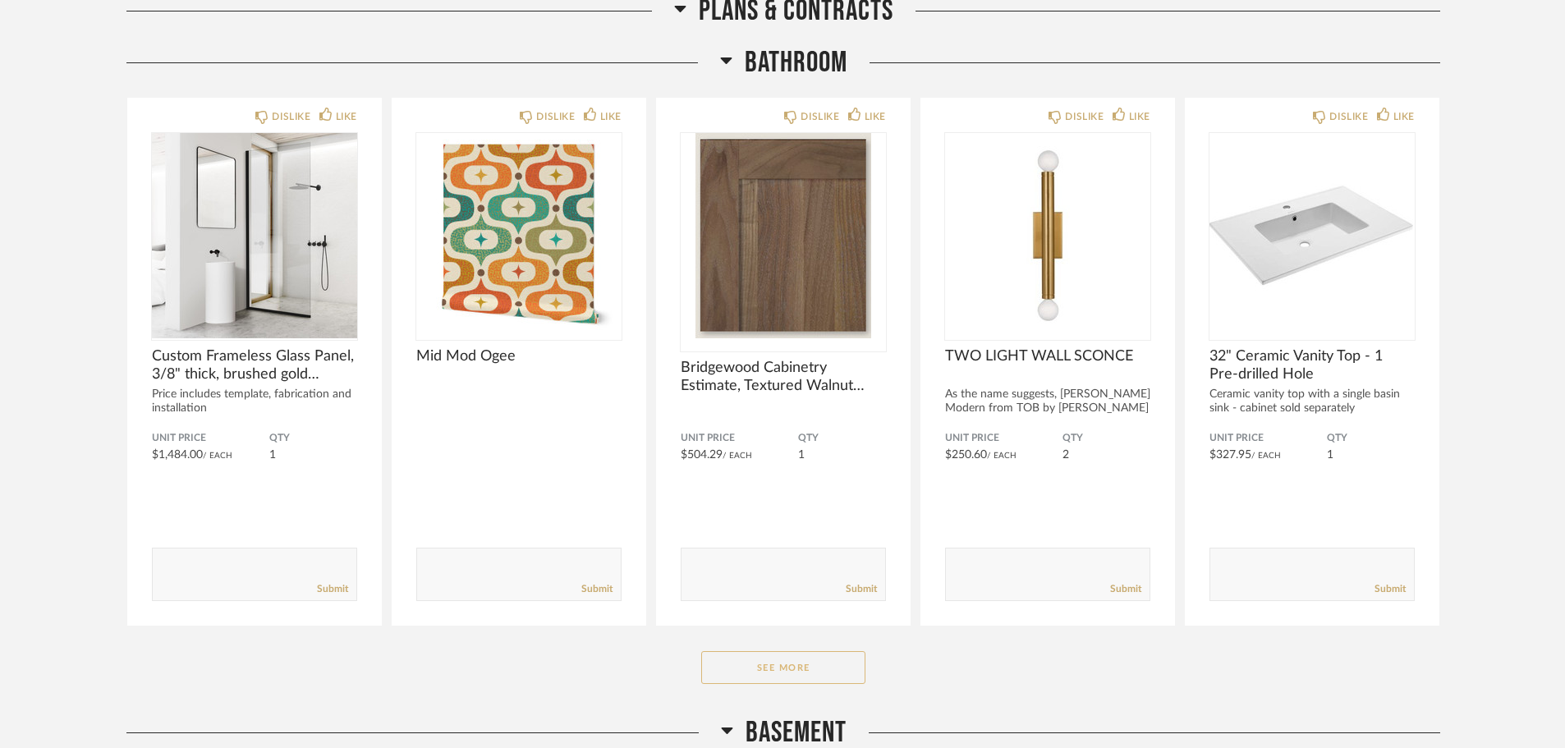
click at [795, 672] on button "See More" at bounding box center [783, 667] width 164 height 33
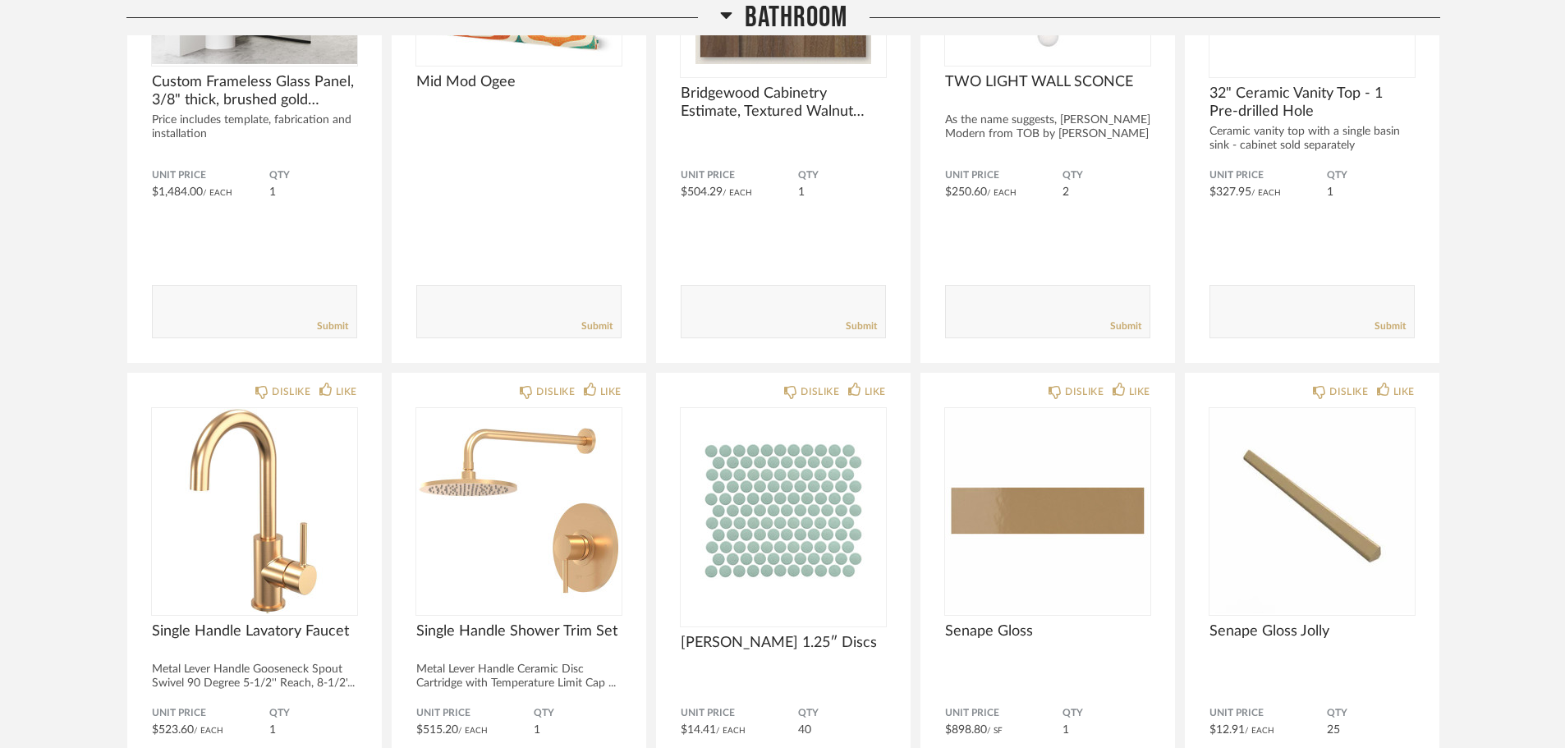
scroll to position [1232, 0]
